Goal: Task Accomplishment & Management: Use online tool/utility

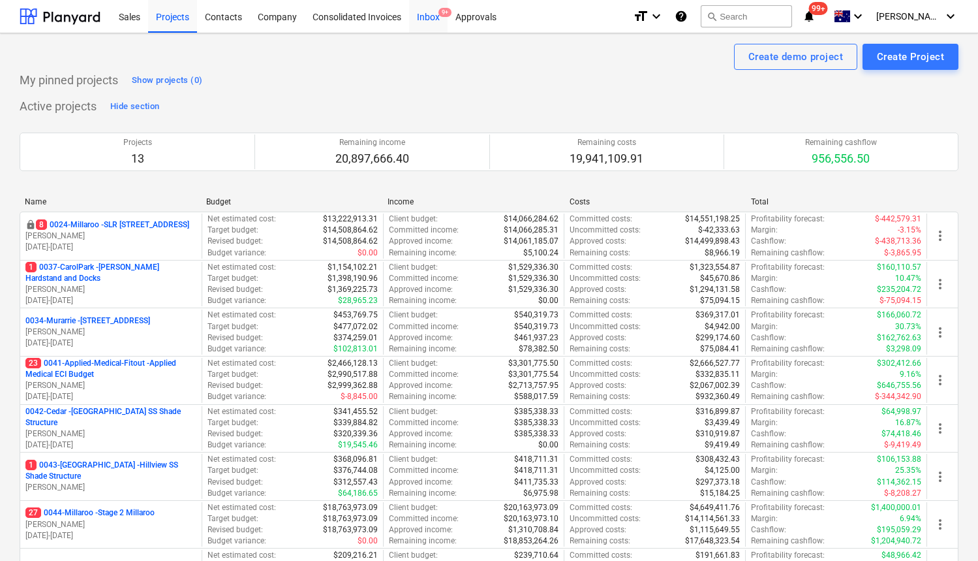
click at [432, 16] on div "Inbox 9+" at bounding box center [428, 15] width 39 height 33
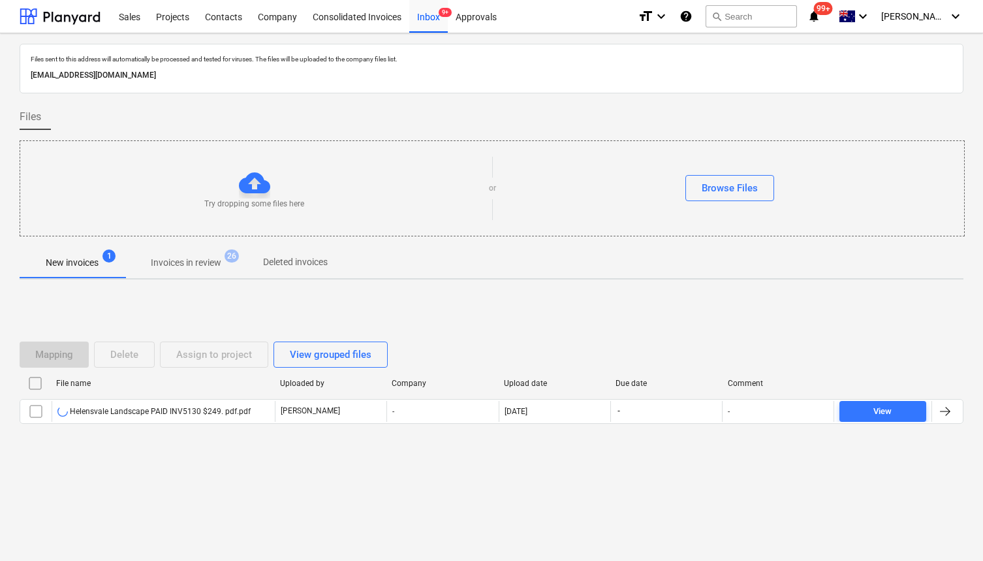
click at [235, 468] on div "Mapping Delete Assign to project View grouped files File name Uploaded by Compa…" at bounding box center [492, 388] width 944 height 196
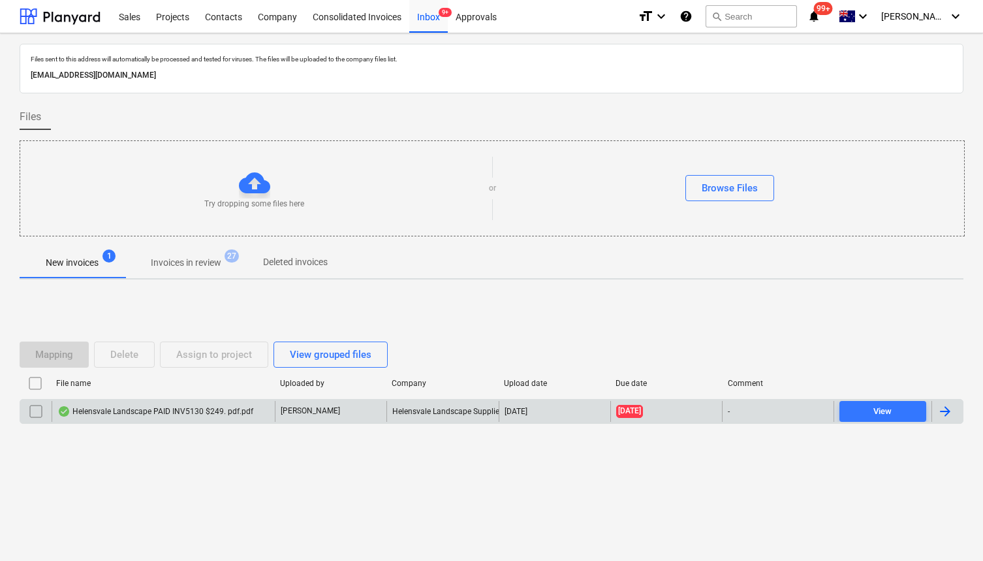
click at [202, 416] on div "Helensvale Landscape PAID INV5130 $249. pdf.pdf" at bounding box center [155, 411] width 196 height 10
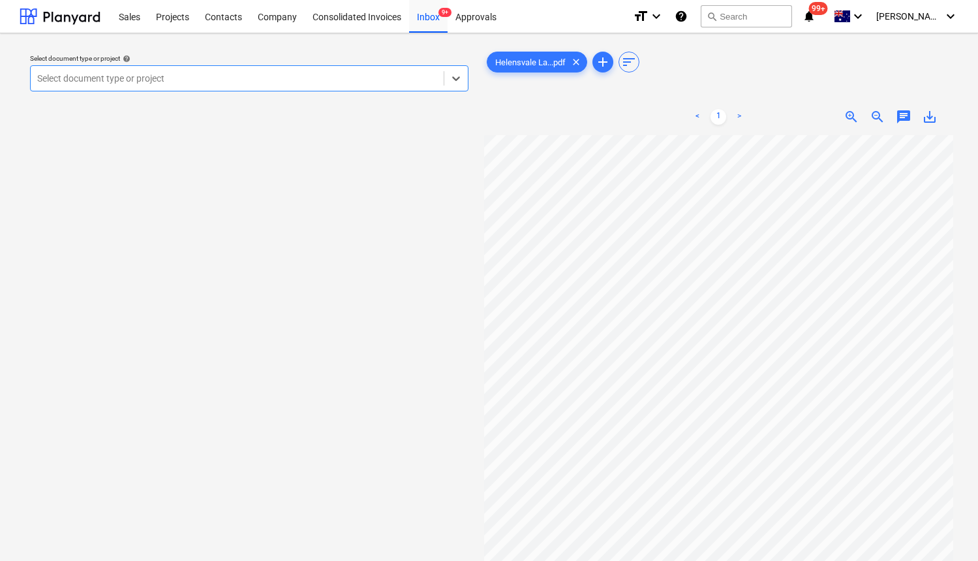
click at [164, 76] on div at bounding box center [237, 78] width 400 height 13
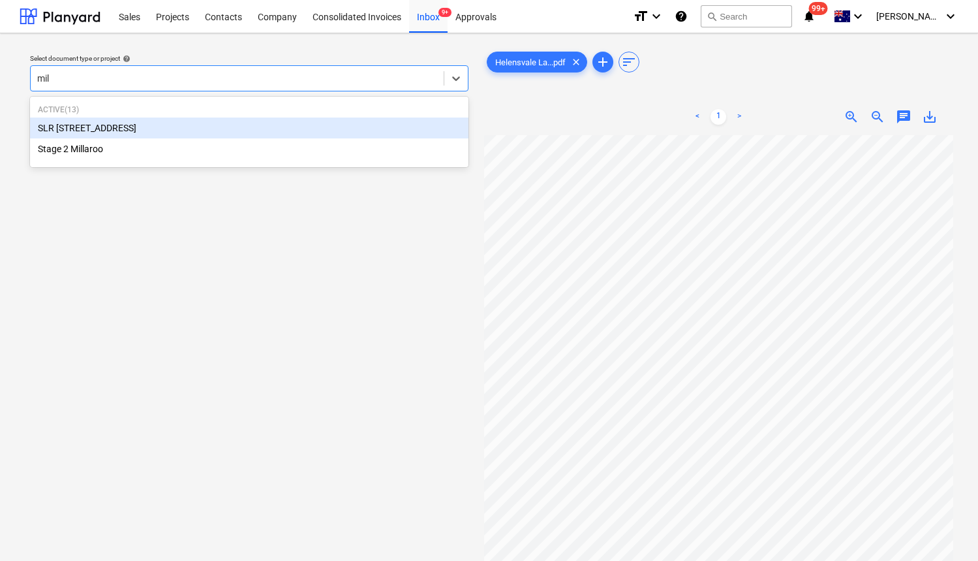
type input "mill"
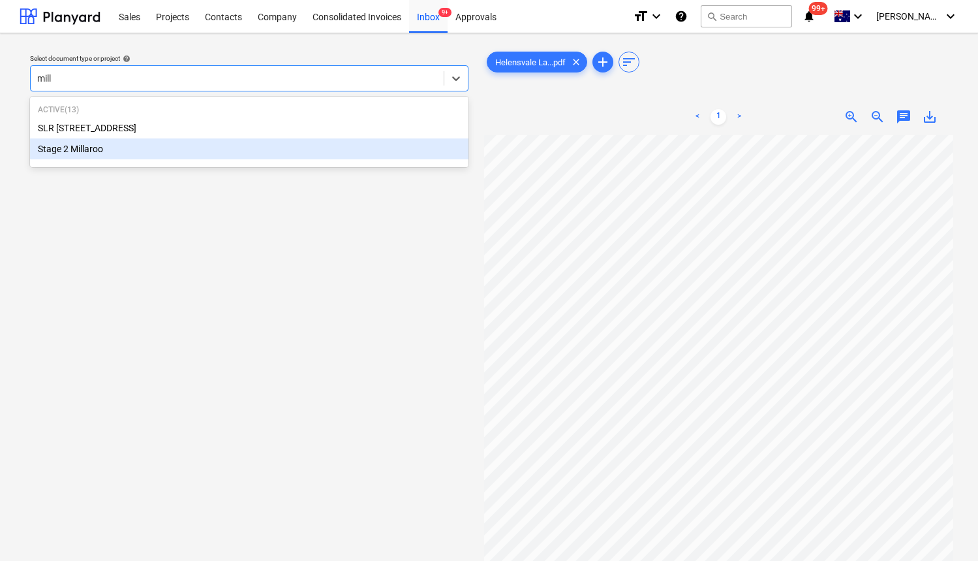
click at [116, 147] on div "Stage 2 Millaroo" at bounding box center [249, 148] width 439 height 21
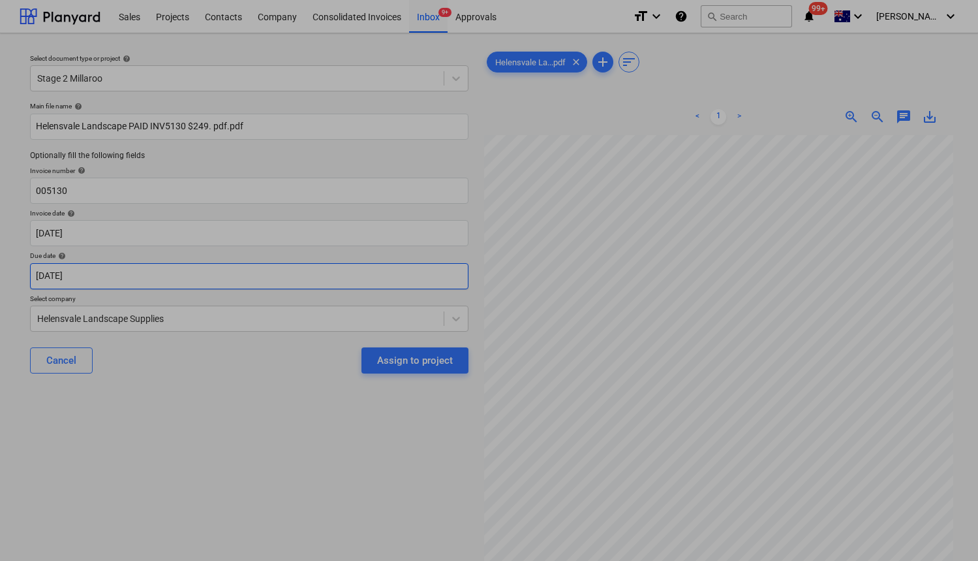
click at [150, 277] on body "Sales Projects Contacts Company Consolidated Invoices Inbox 9+ Approvals format…" at bounding box center [489, 280] width 978 height 561
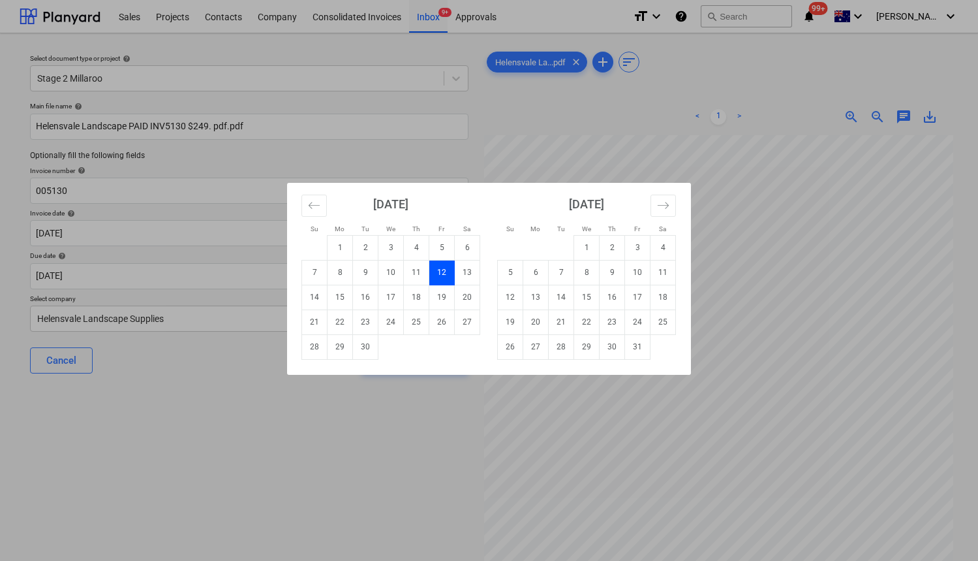
click at [446, 272] on td "12" at bounding box center [441, 272] width 25 height 25
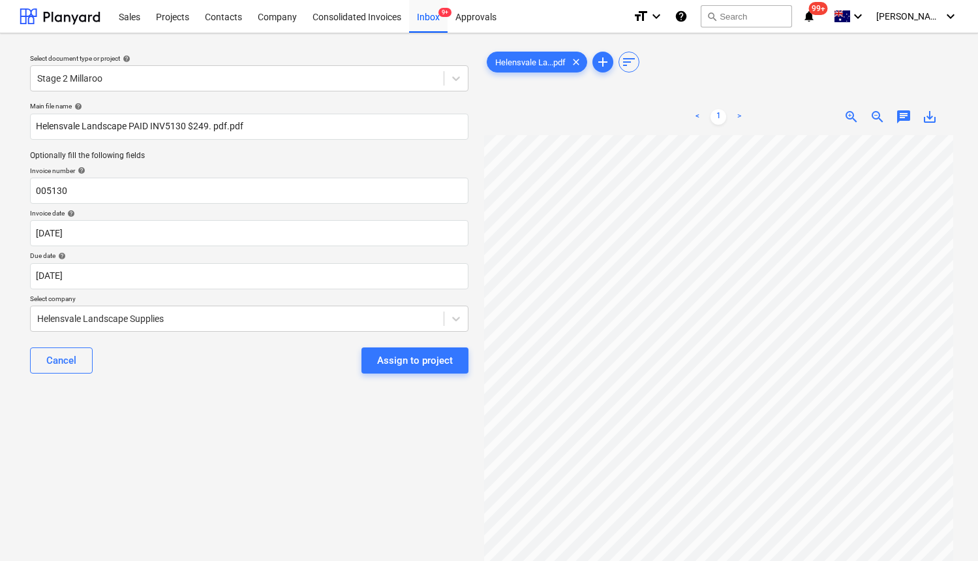
click at [908, 114] on span "chat" at bounding box center [904, 117] width 16 height 16
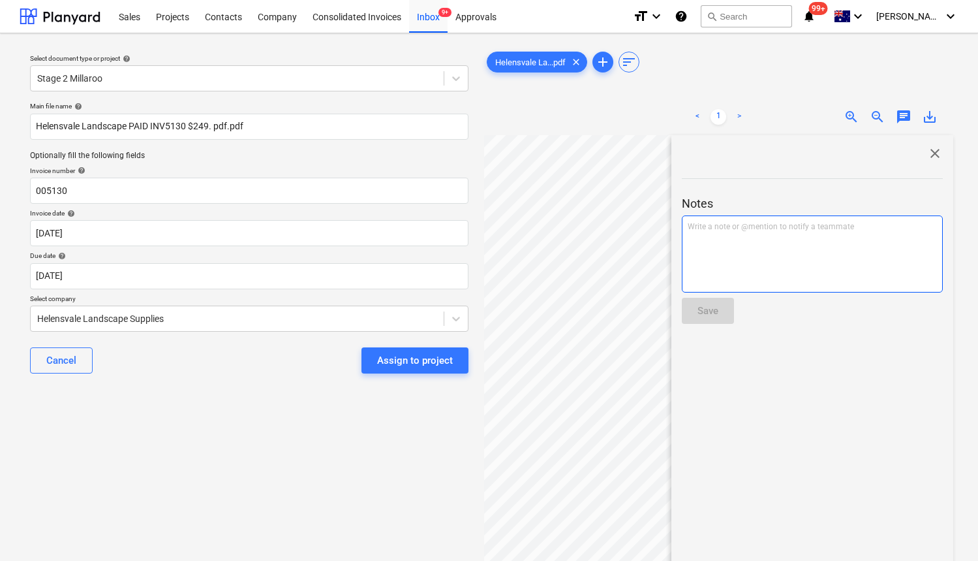
click at [748, 243] on div "Write a note or @mention to notify a teammate [PERSON_NAME]" at bounding box center [812, 253] width 261 height 77
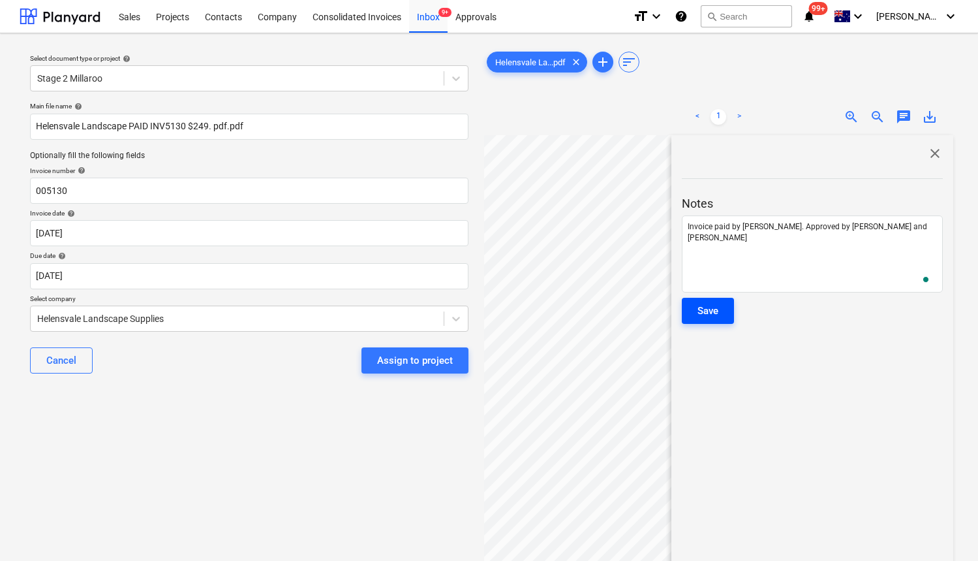
click at [717, 304] on div "Save" at bounding box center [708, 310] width 21 height 17
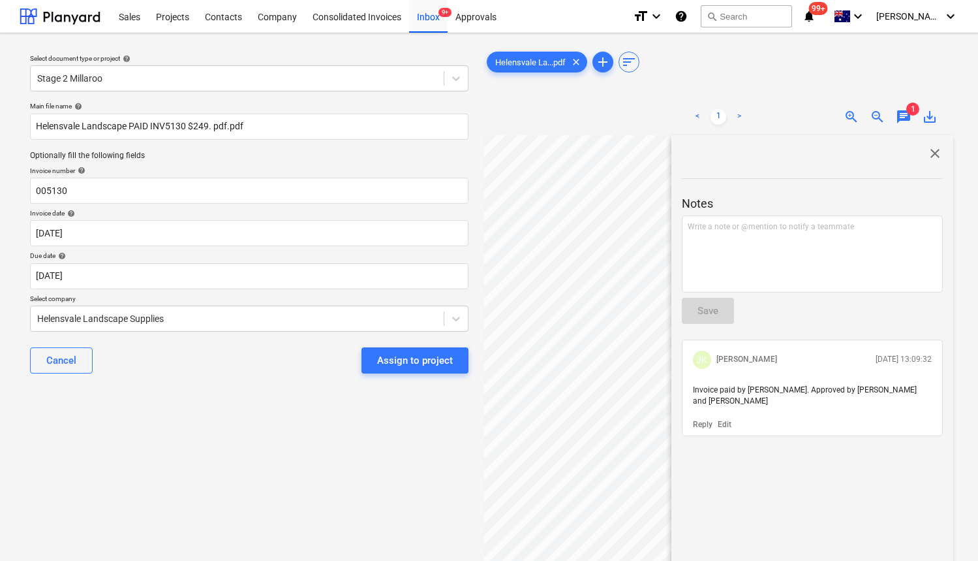
click at [929, 146] on span "close" at bounding box center [935, 154] width 16 height 16
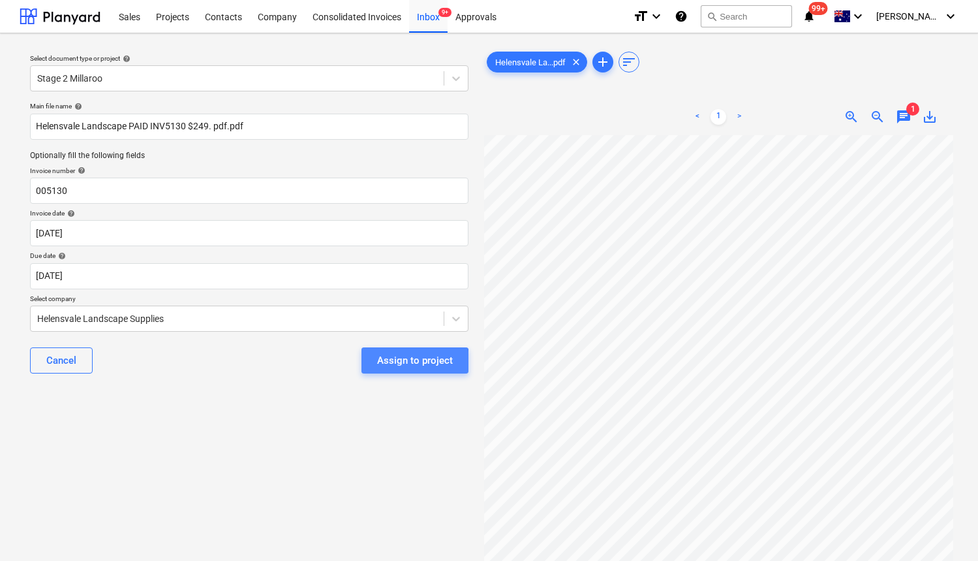
click at [385, 362] on div "Assign to project" at bounding box center [415, 360] width 76 height 17
